Goal: Transaction & Acquisition: Purchase product/service

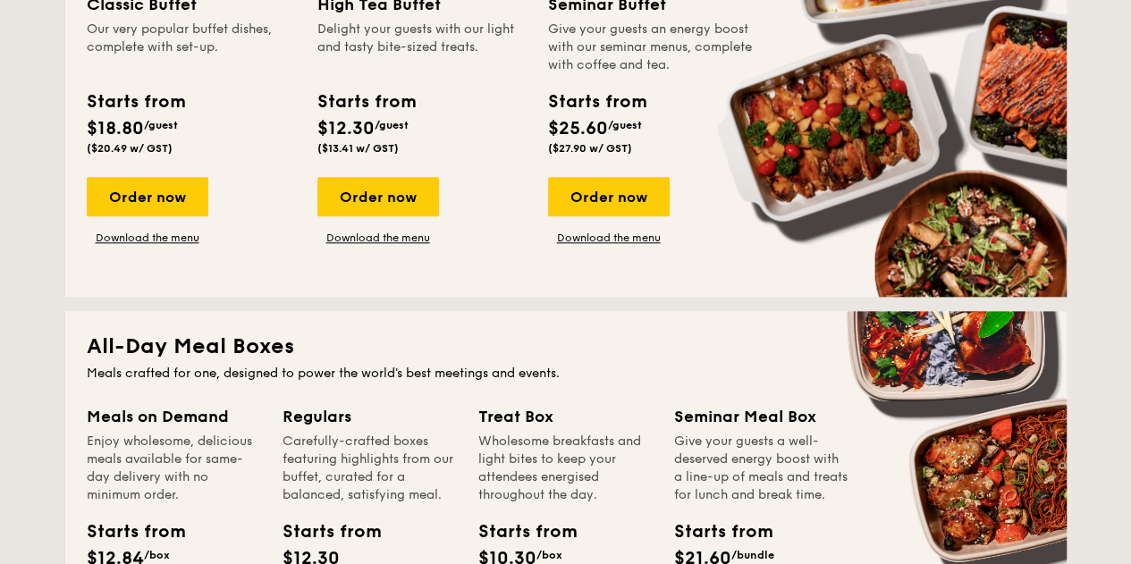
scroll to position [984, 0]
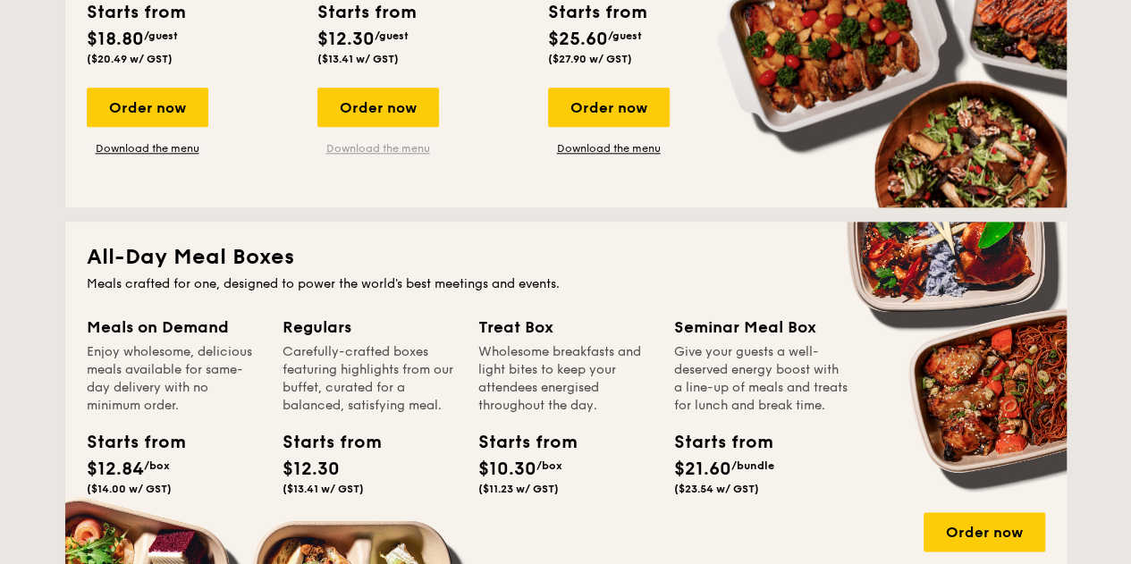
click at [388, 149] on link "Download the menu" at bounding box center [379, 148] width 122 height 14
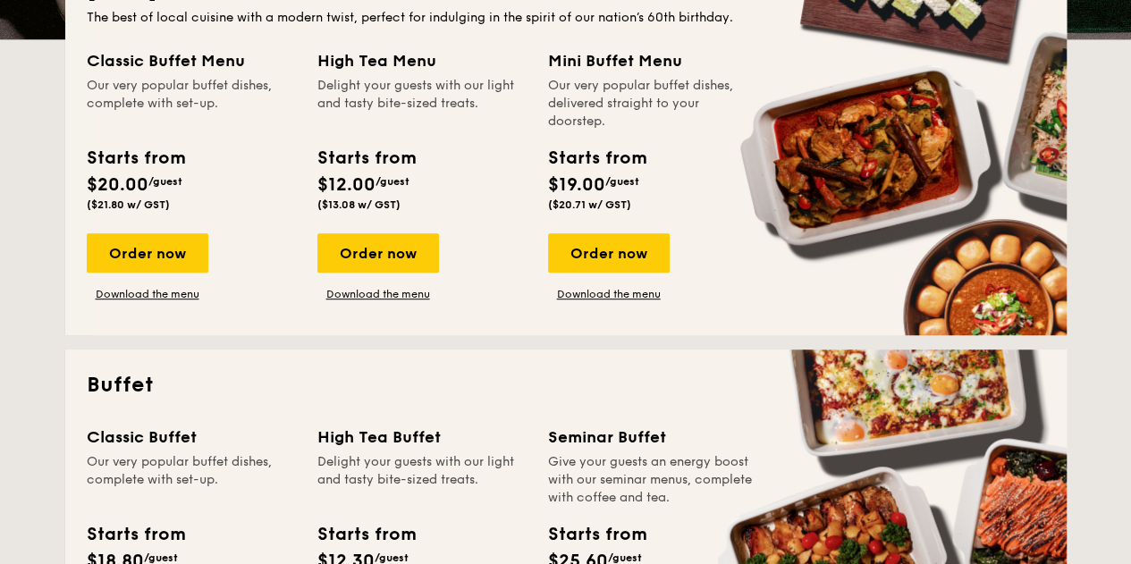
scroll to position [447, 0]
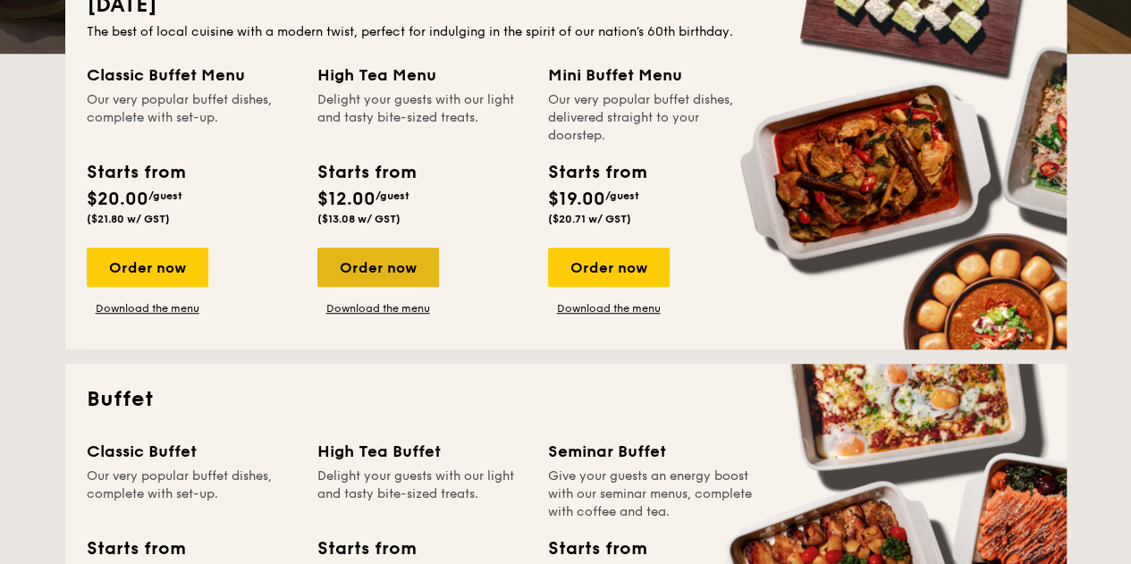
click at [377, 275] on div "Order now" at bounding box center [379, 267] width 122 height 39
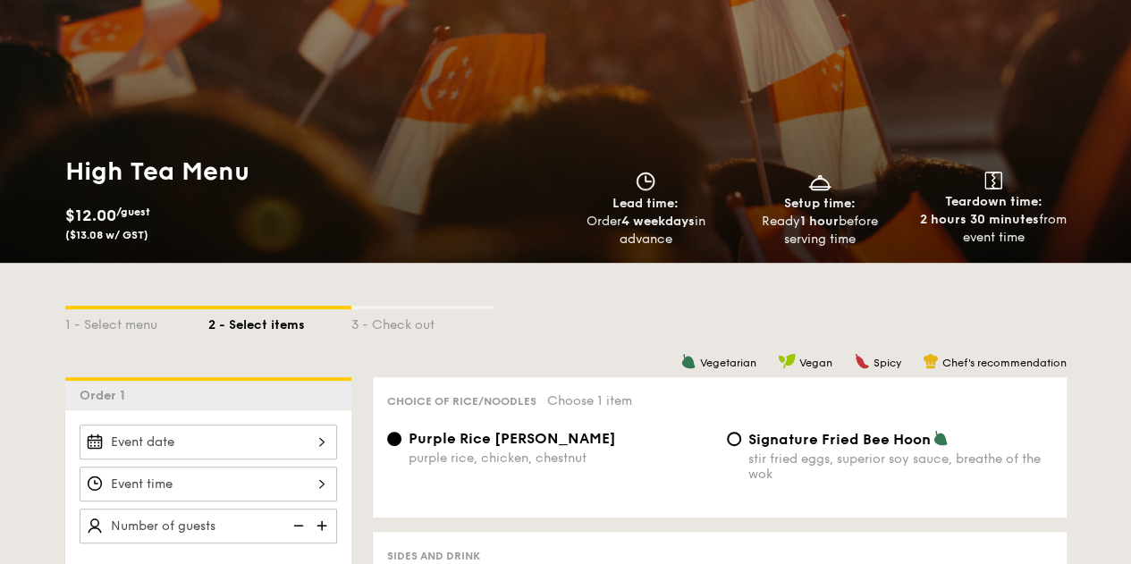
scroll to position [268, 0]
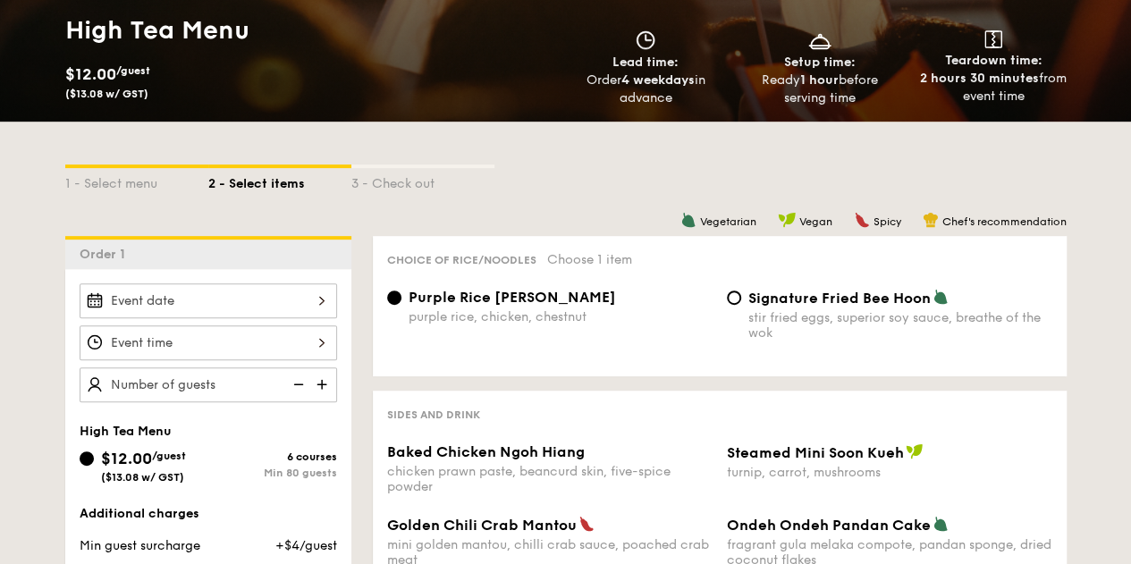
click at [287, 302] on div at bounding box center [209, 301] width 258 height 35
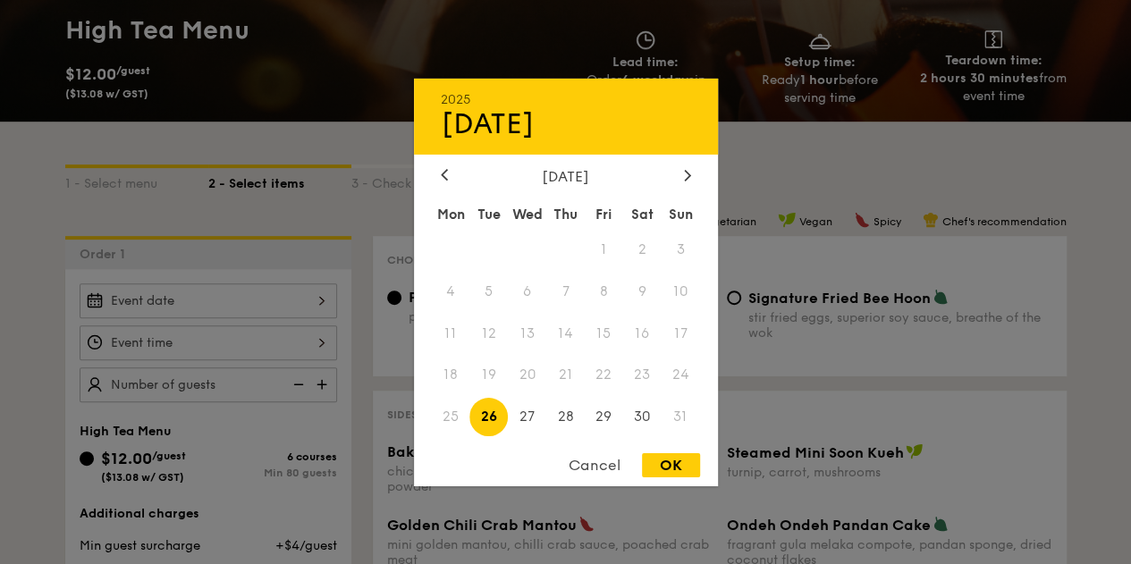
click at [682, 382] on span "24" at bounding box center [681, 375] width 38 height 38
click at [682, 381] on span "24" at bounding box center [681, 375] width 38 height 38
click at [599, 464] on div "Cancel" at bounding box center [595, 465] width 88 height 24
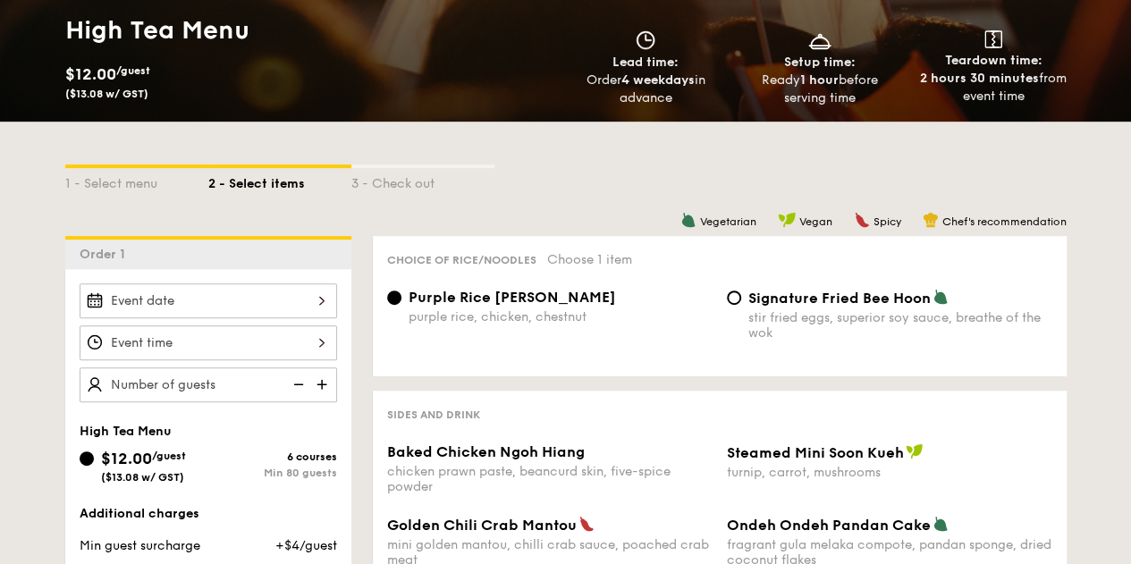
click at [232, 293] on div at bounding box center [209, 301] width 258 height 35
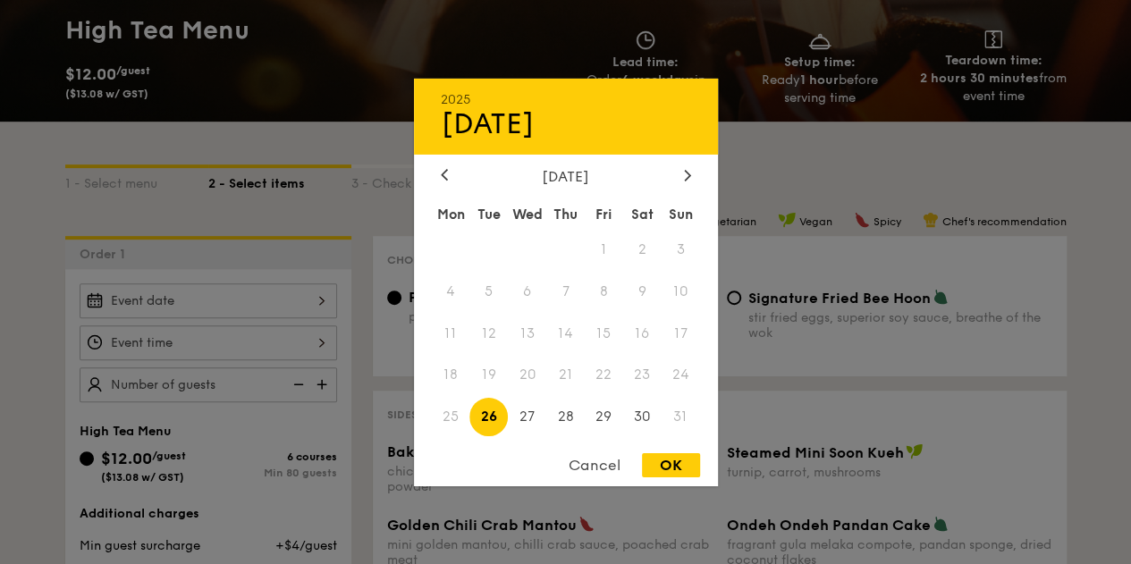
click at [449, 414] on span "25" at bounding box center [451, 417] width 38 height 38
click at [674, 387] on span "24" at bounding box center [681, 375] width 38 height 38
click at [594, 467] on div "Cancel" at bounding box center [595, 465] width 88 height 24
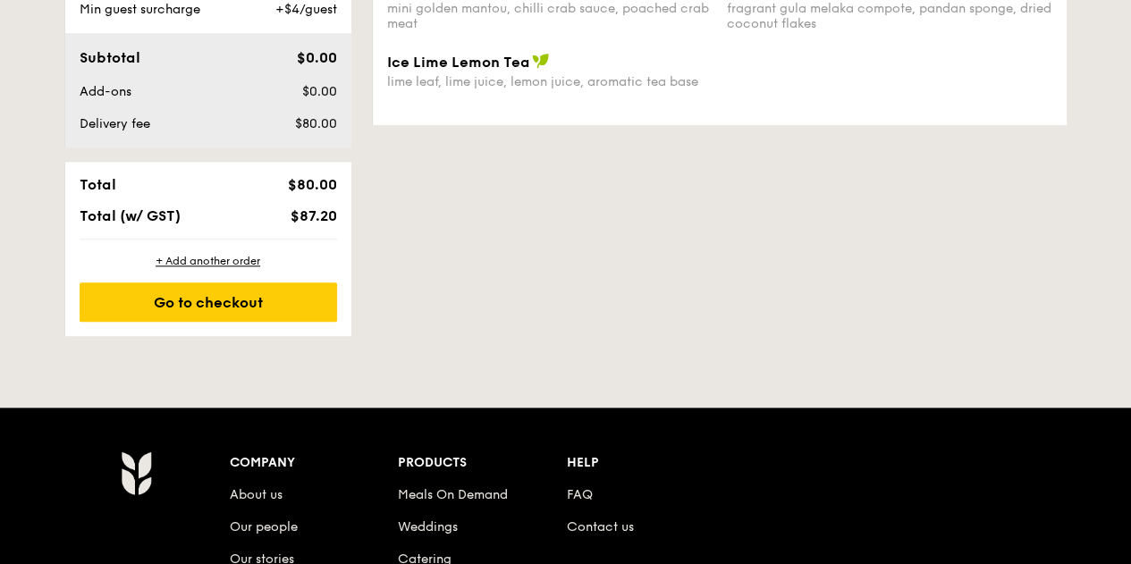
scroll to position [447, 0]
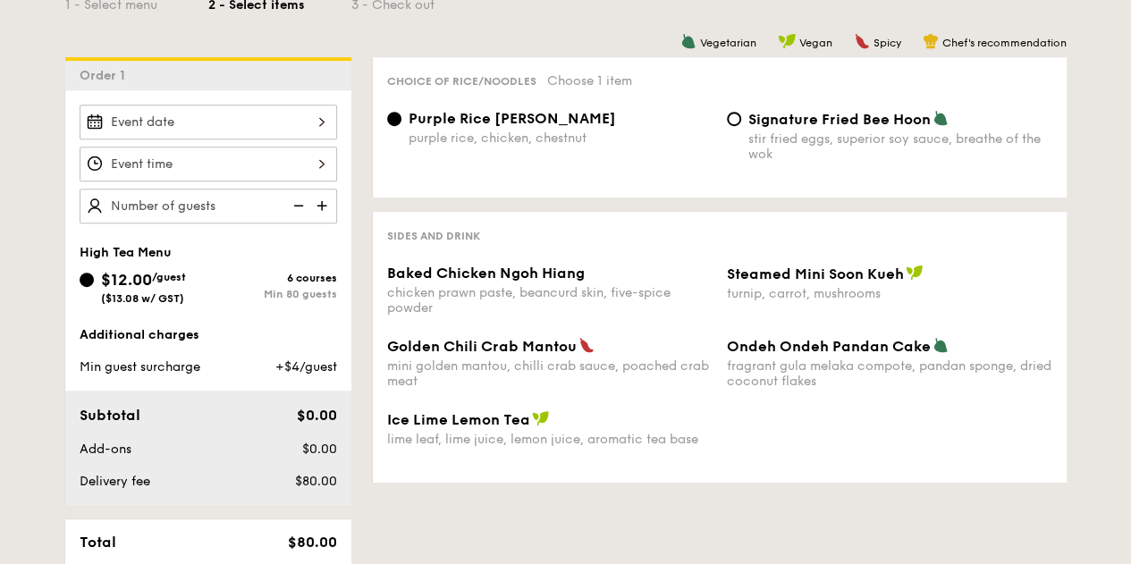
click at [269, 288] on div "Min 80 guests" at bounding box center [272, 294] width 129 height 13
click at [94, 287] on input "$12.00 /guest ($13.08 w/ GST) 6 courses Min 80 guests" at bounding box center [87, 280] width 14 height 14
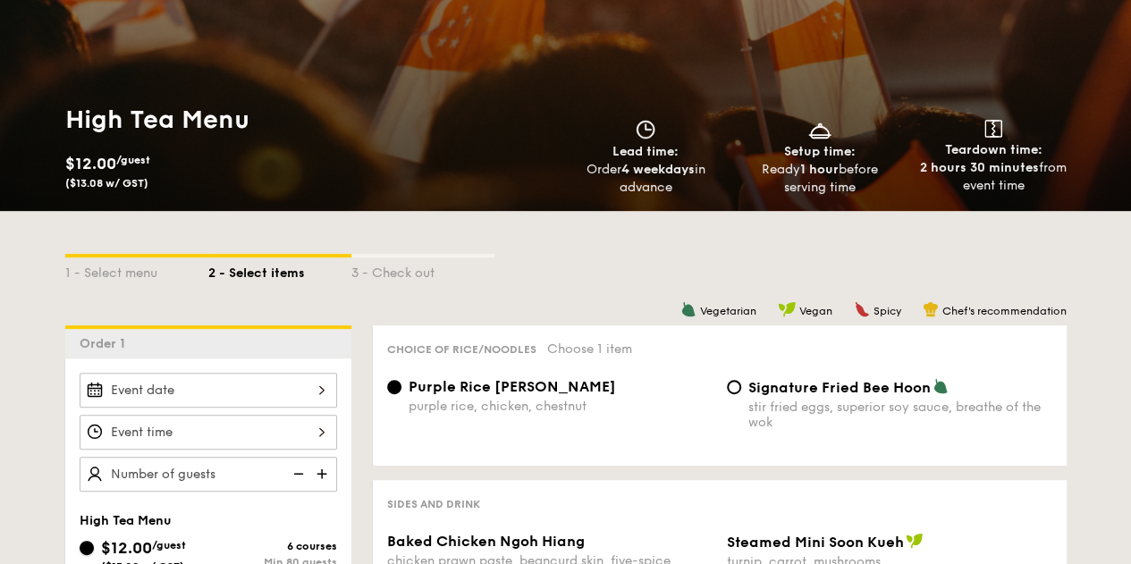
scroll to position [0, 0]
